Goal: Task Accomplishment & Management: Use online tool/utility

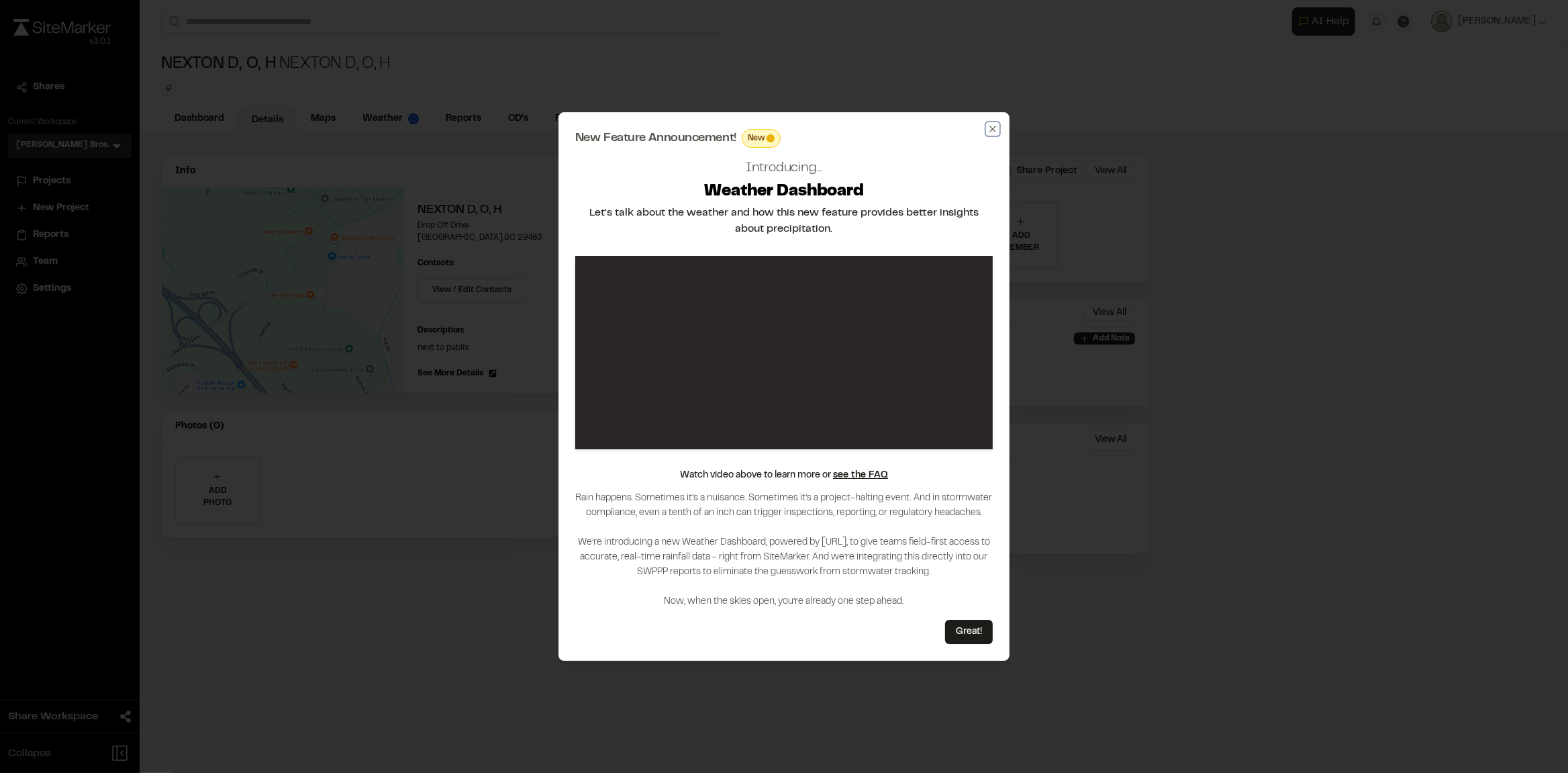
click at [993, 129] on icon "button" at bounding box center [992, 129] width 6 height 6
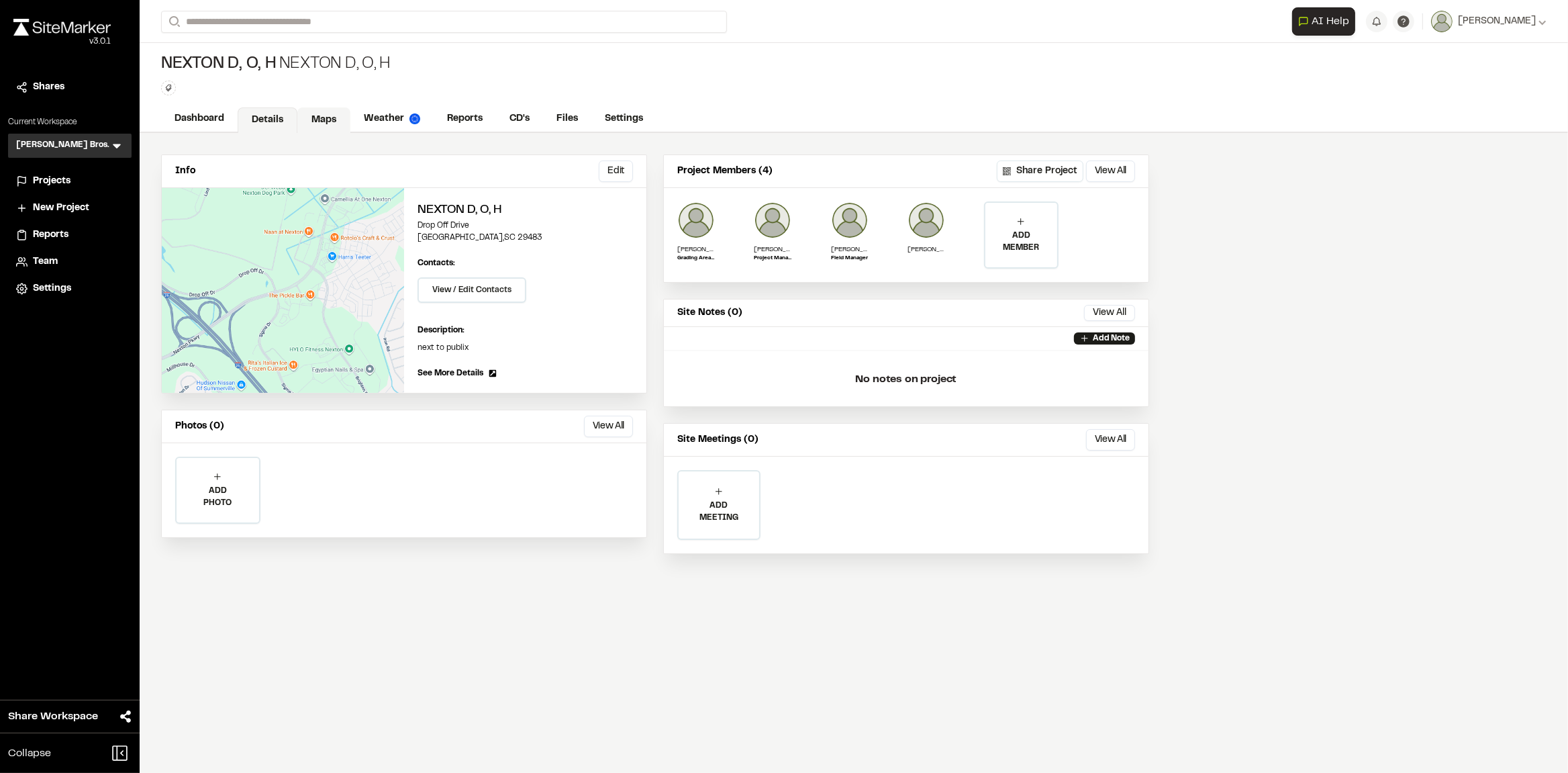
click at [321, 118] on link "Maps" at bounding box center [323, 120] width 53 height 26
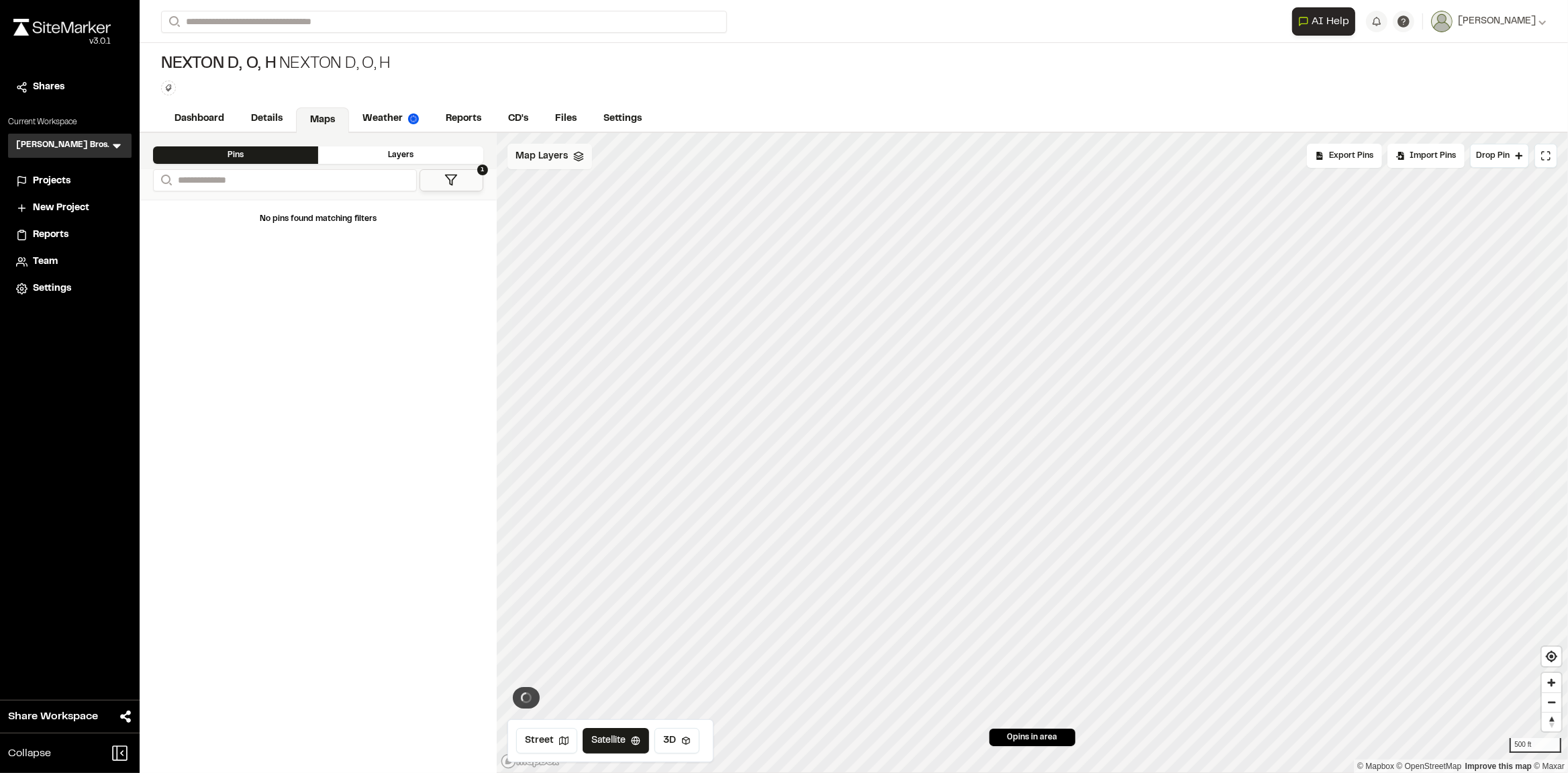
click at [570, 160] on div "Map Layers" at bounding box center [550, 156] width 85 height 26
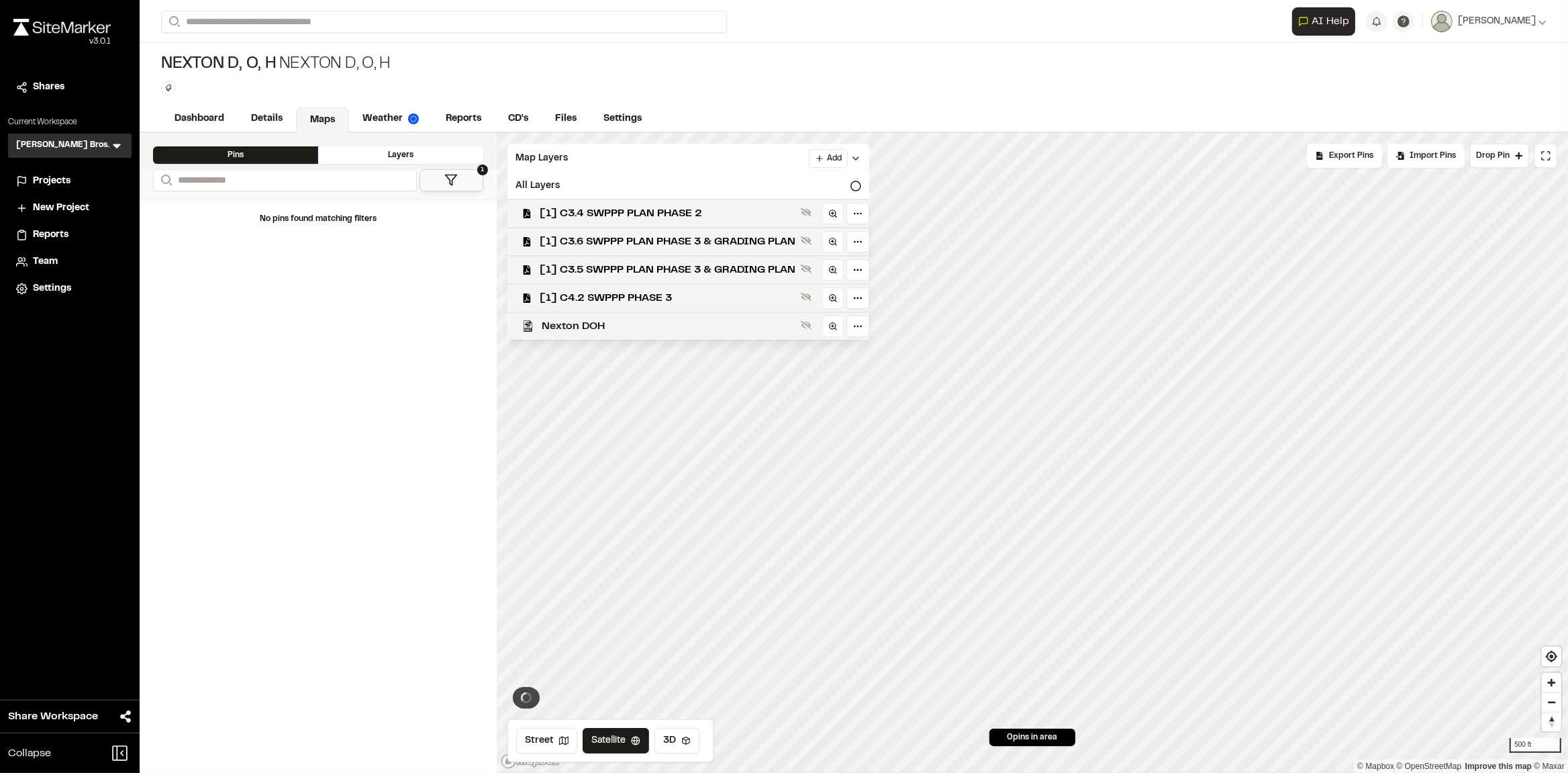
click at [576, 324] on span "Nexton DOH" at bounding box center [668, 327] width 253 height 16
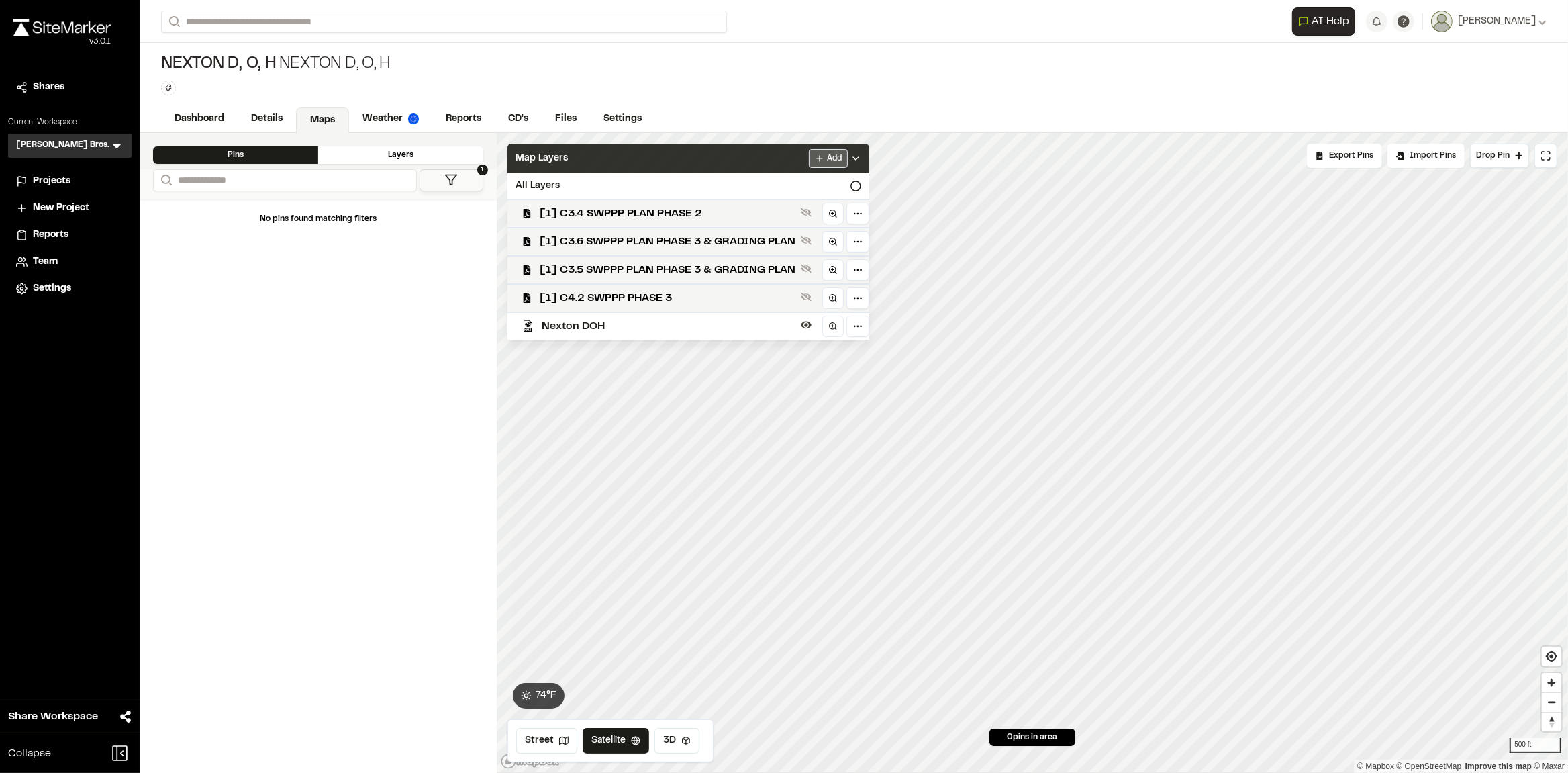
click at [830, 162] on html "**********" at bounding box center [784, 386] width 1568 height 773
click at [790, 184] on link "Add Layer" at bounding box center [797, 187] width 101 height 23
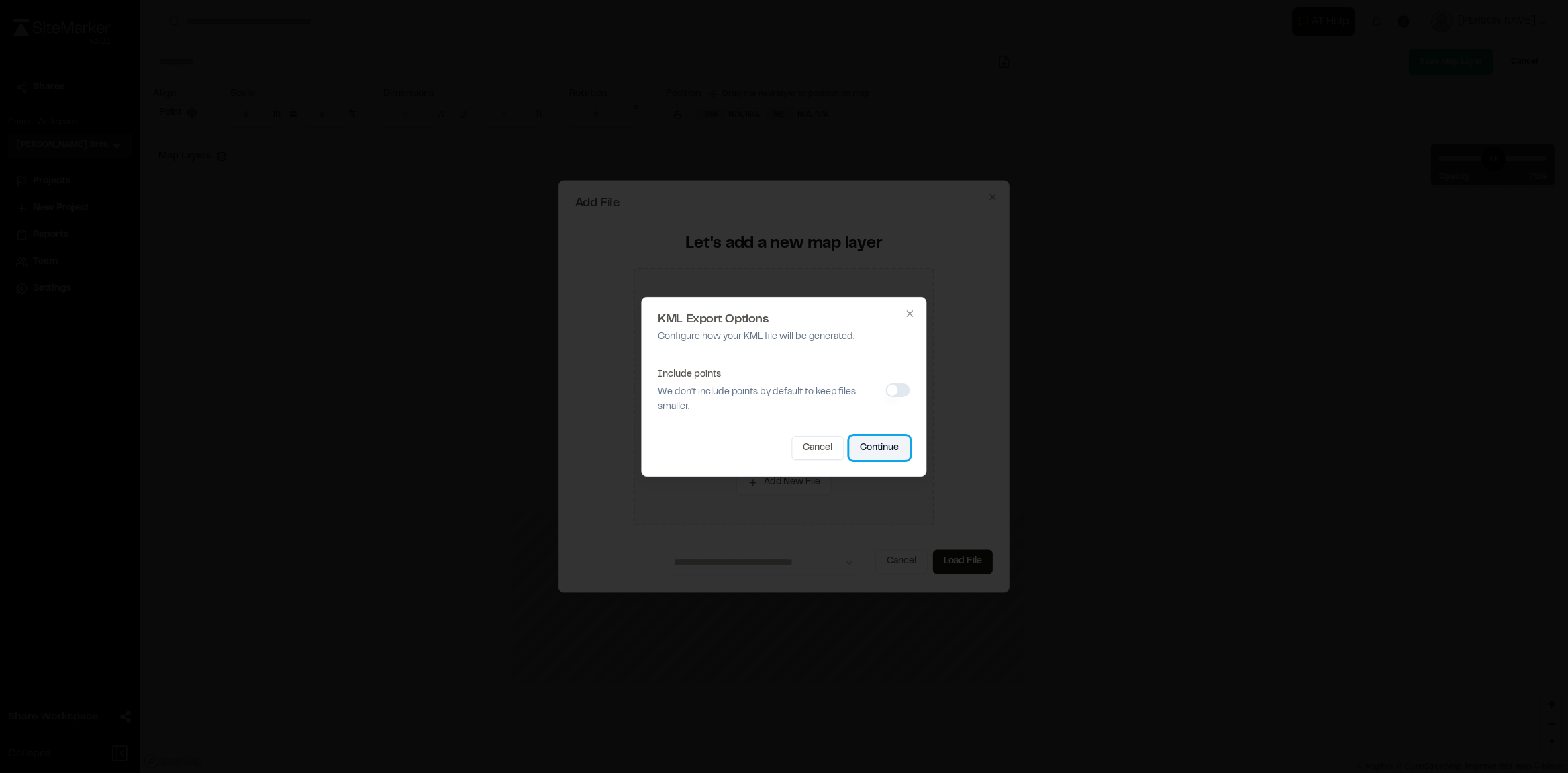
click at [876, 449] on button "Continue" at bounding box center [880, 447] width 61 height 24
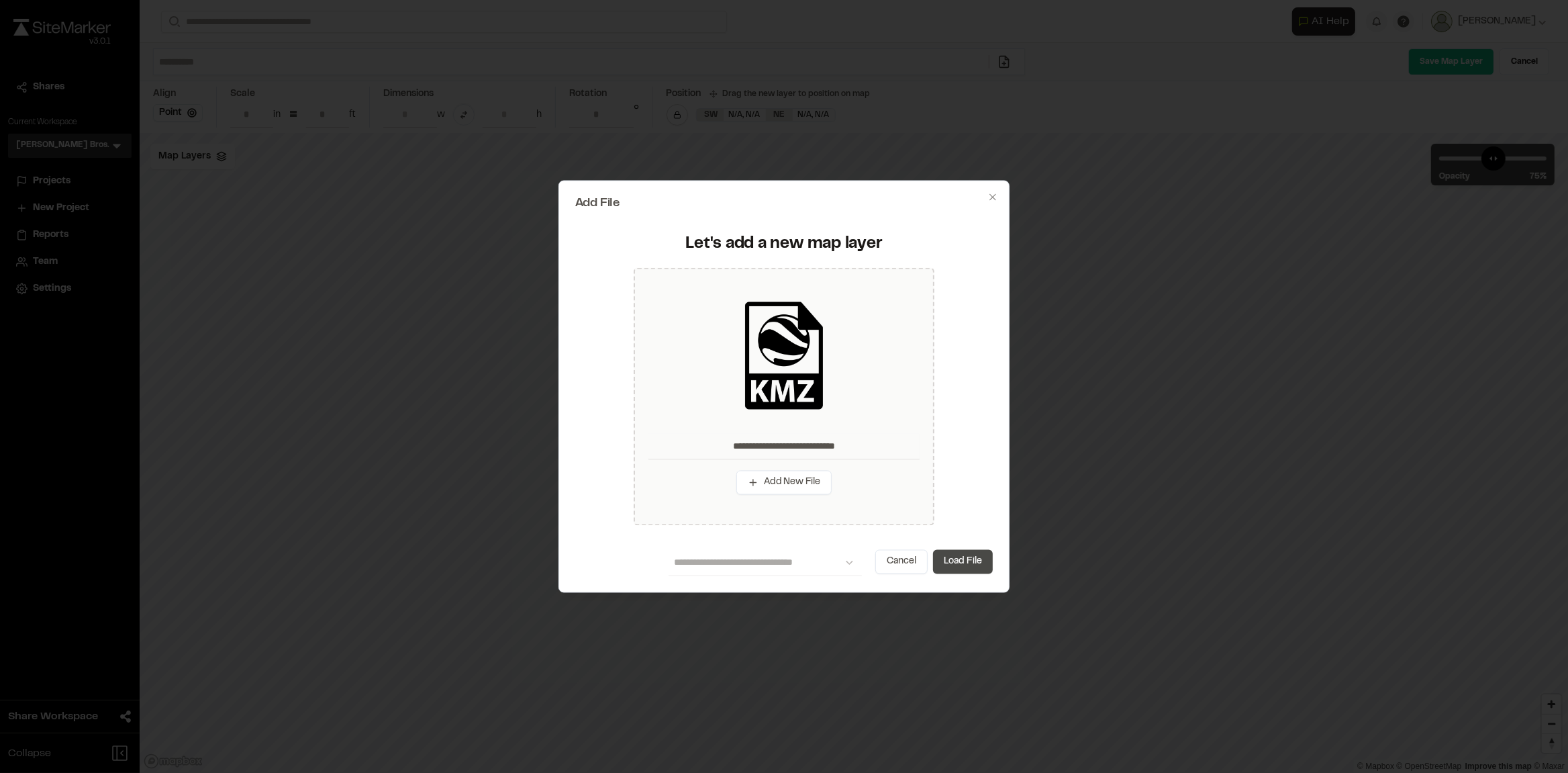
click at [975, 564] on button "Load File" at bounding box center [963, 561] width 60 height 24
type input "**********"
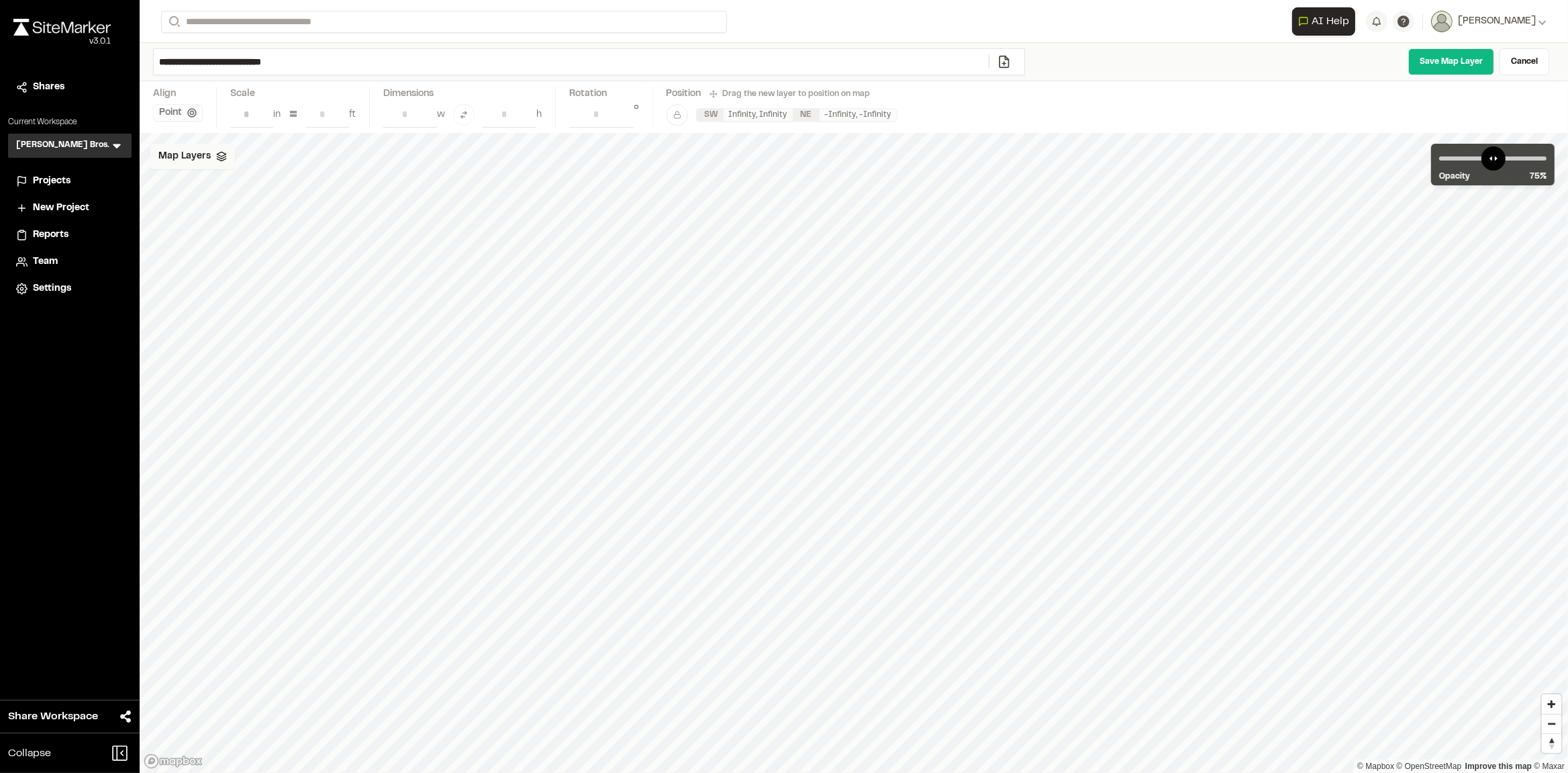
click at [218, 162] on icon at bounding box center [221, 156] width 11 height 11
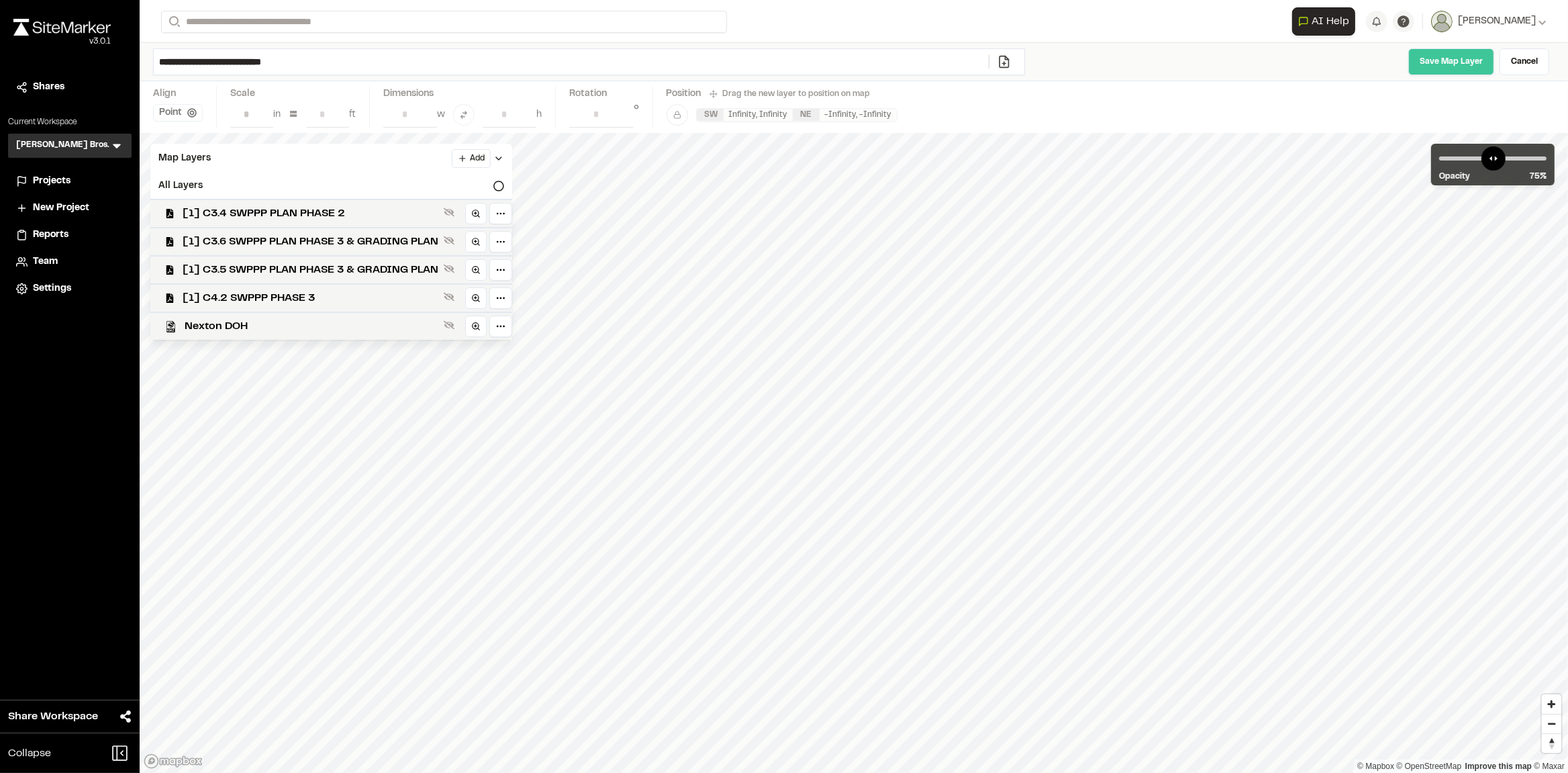
click at [1467, 63] on link "Save Map Layer" at bounding box center [1451, 62] width 86 height 27
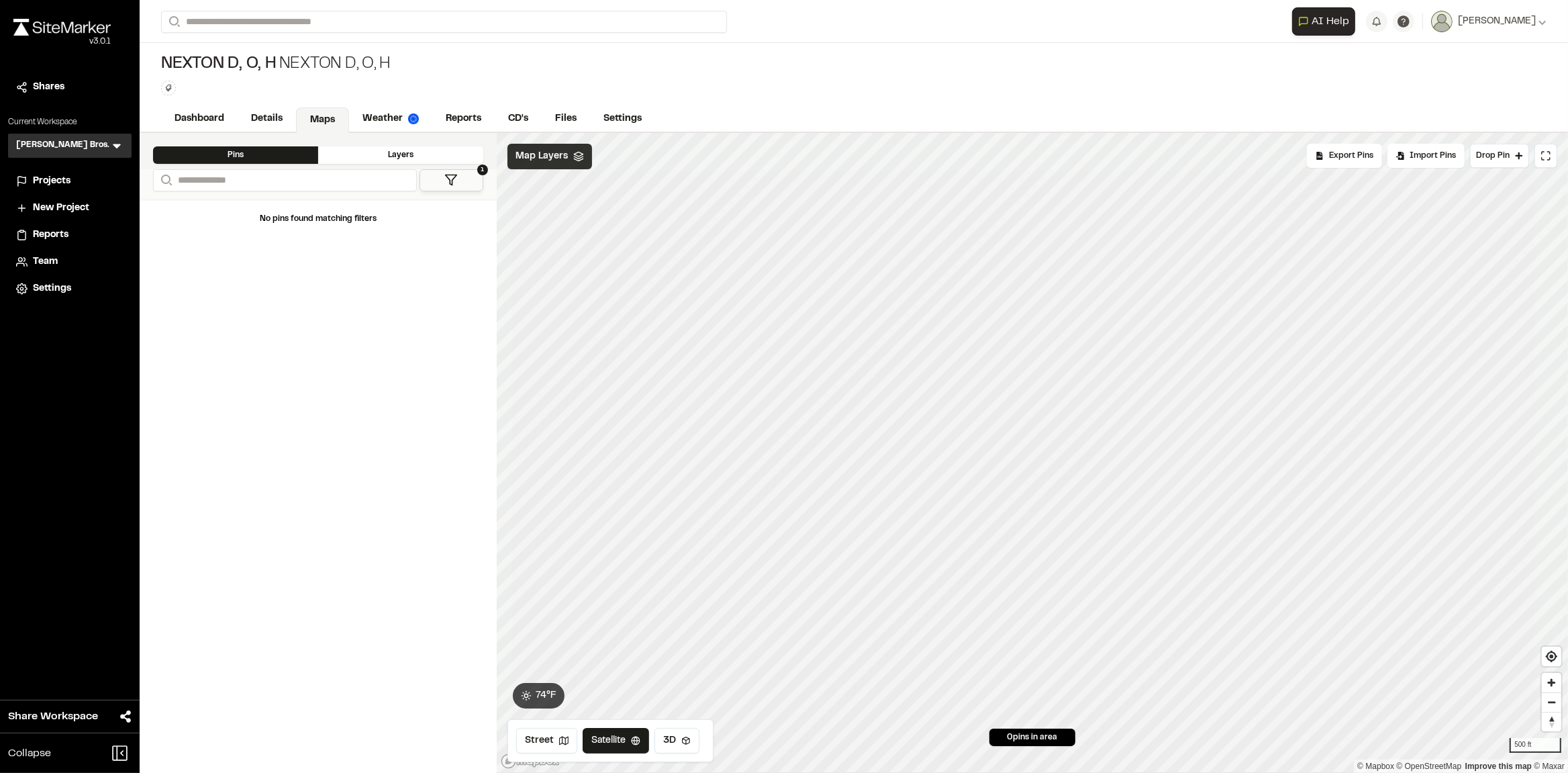
click at [540, 160] on span "Map Layers" at bounding box center [542, 156] width 53 height 15
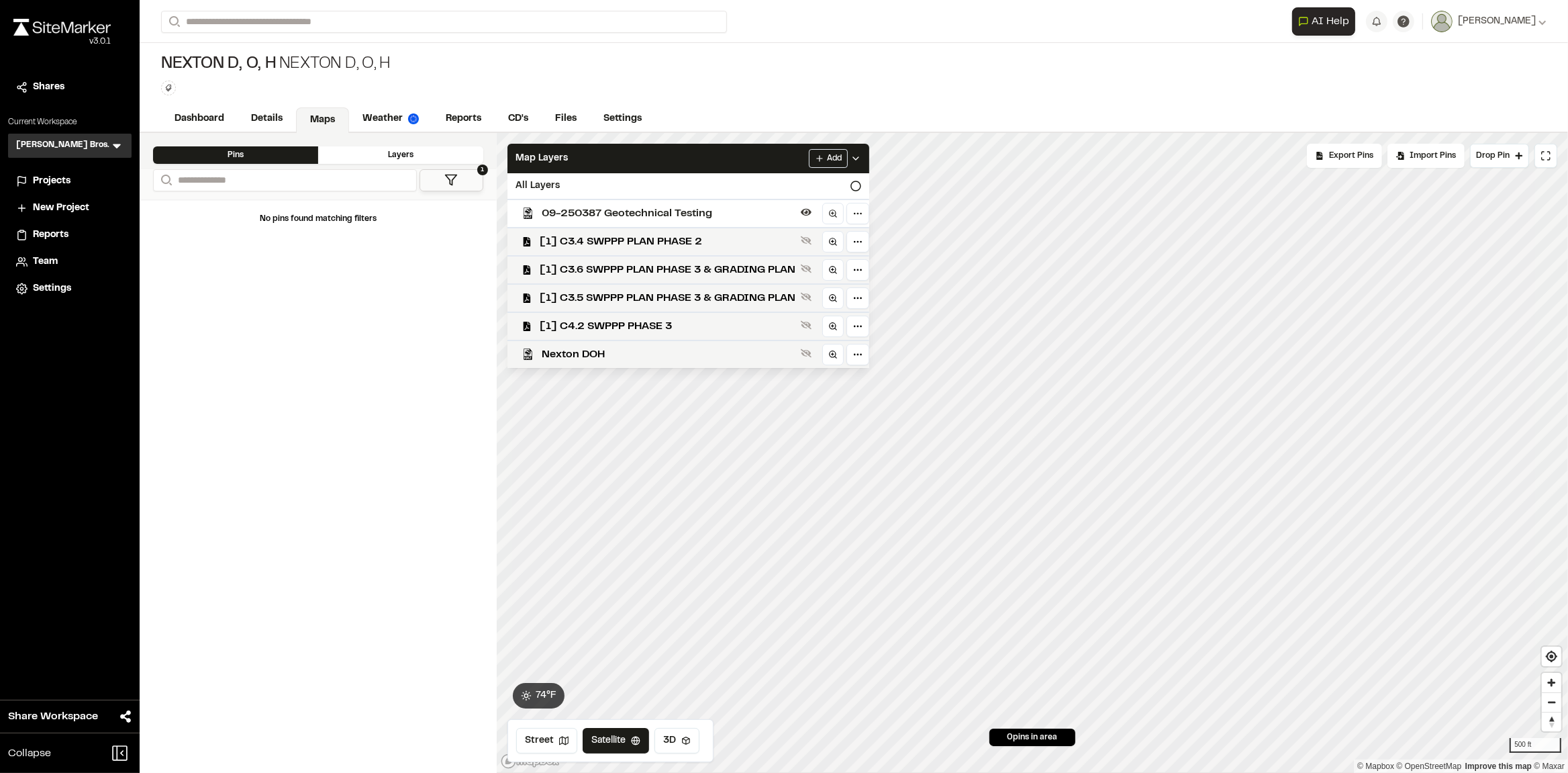
click at [621, 213] on span "09-250387 Geotechnical Testing" at bounding box center [668, 213] width 253 height 16
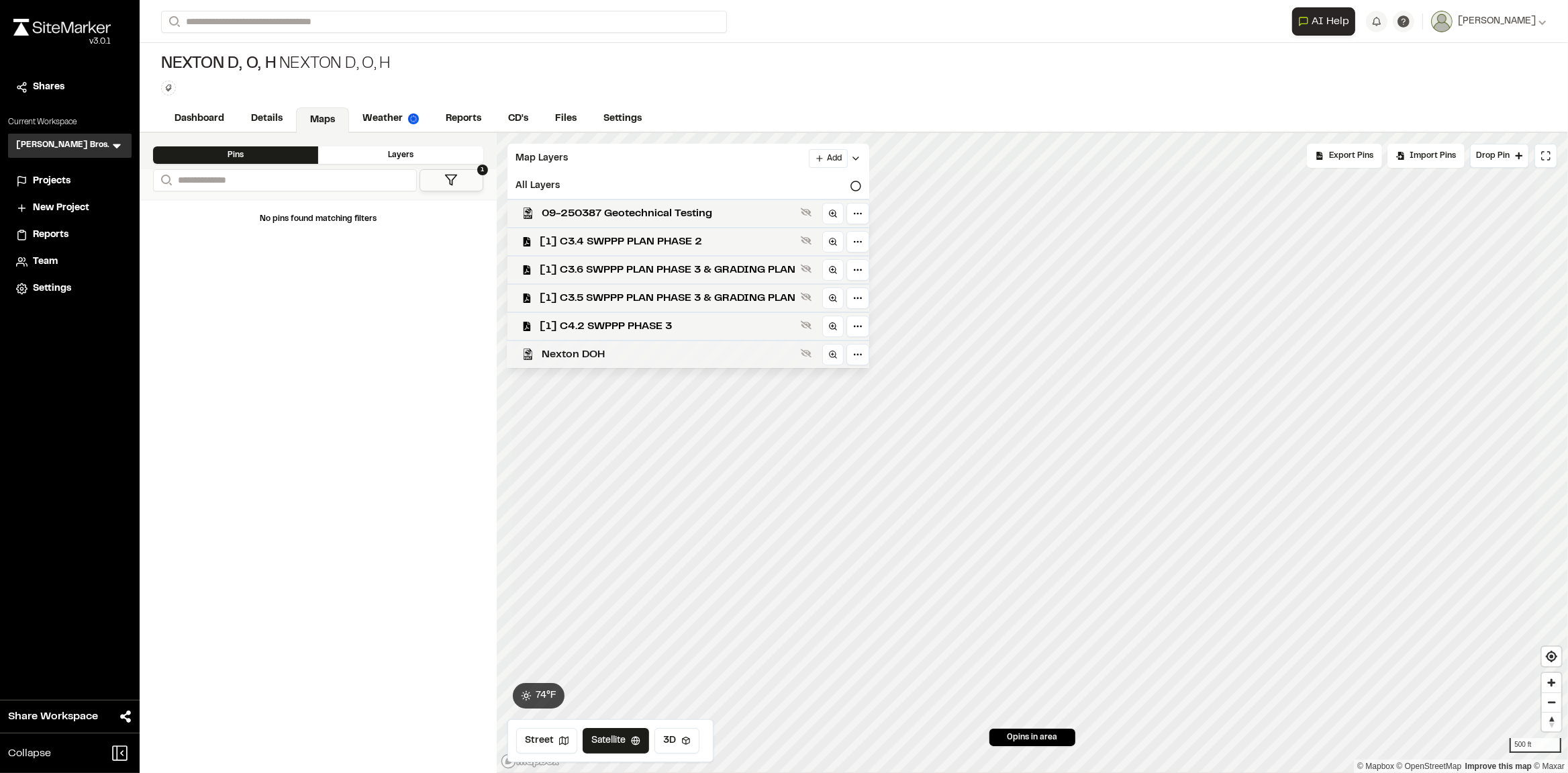
click at [597, 355] on span "Nexton DOH" at bounding box center [668, 354] width 253 height 16
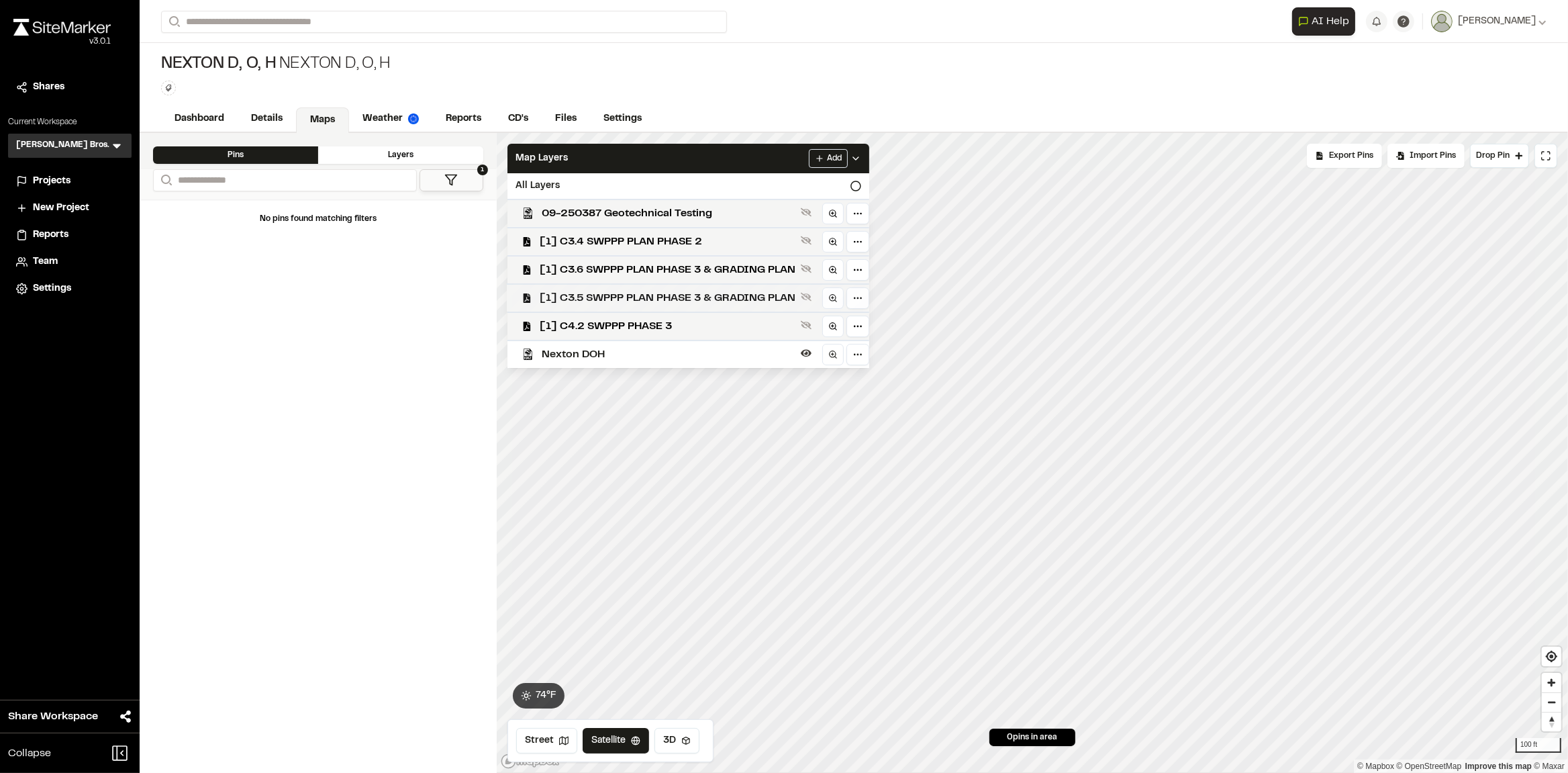
click at [698, 293] on span "[1] C3.5 SWPPP PLAN PHASE 3 & GRADING PLAN" at bounding box center [668, 298] width 256 height 16
click at [682, 272] on span "[1] C3.6 SWPPP PLAN PHASE 3 & GRADING PLAN" at bounding box center [668, 270] width 256 height 16
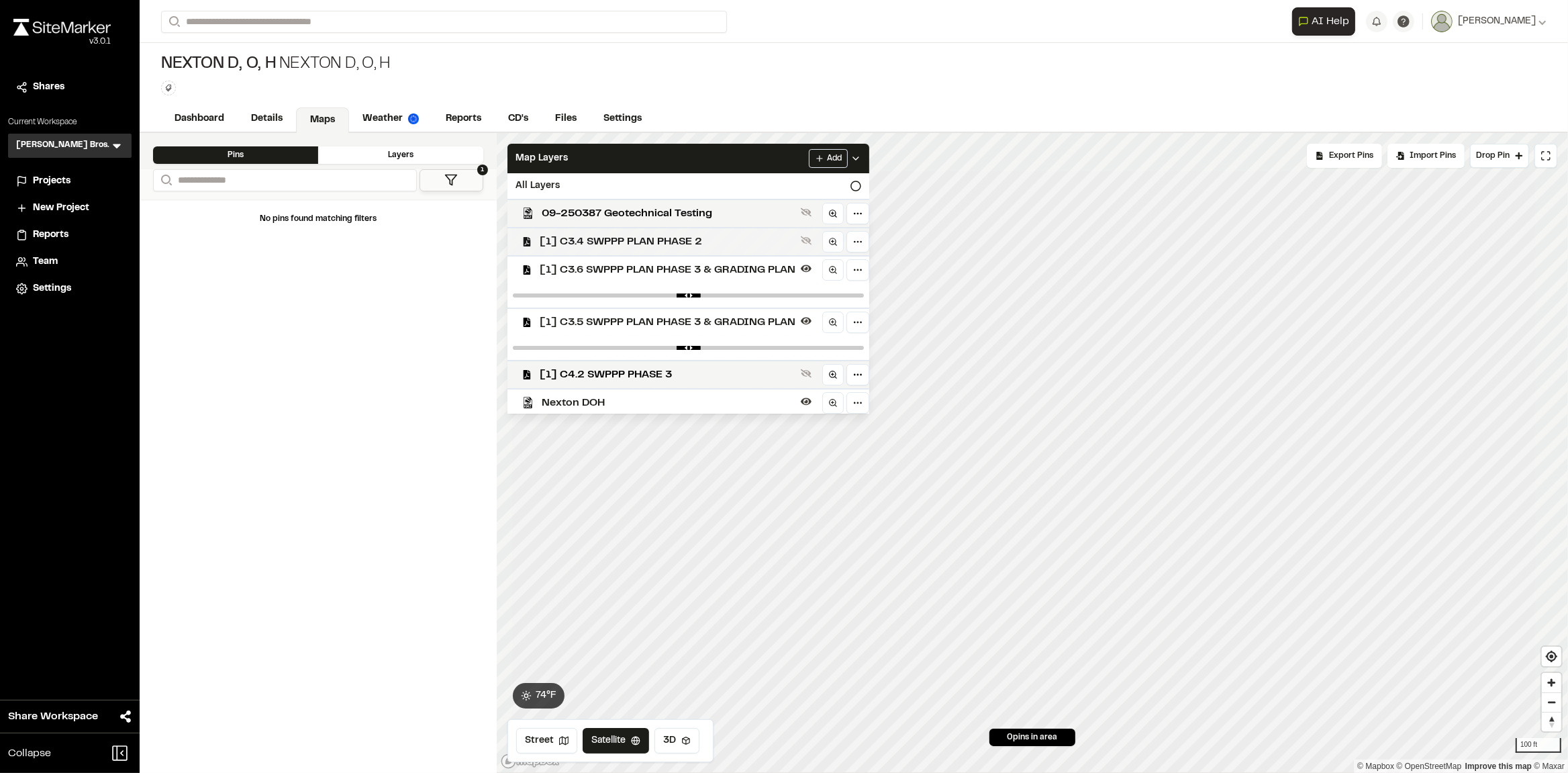
click at [661, 241] on span "[1] C3.4 SWPPP PLAN PHASE 2" at bounding box center [668, 242] width 256 height 16
